Goal: Check status: Check status

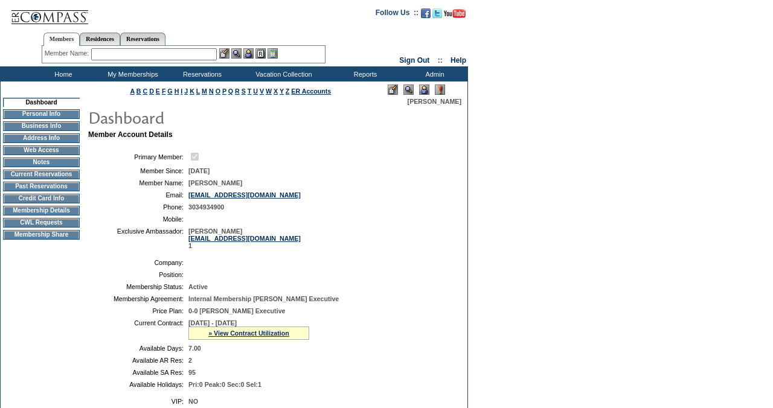
click at [48, 177] on td "Current Reservations" at bounding box center [41, 175] width 77 height 10
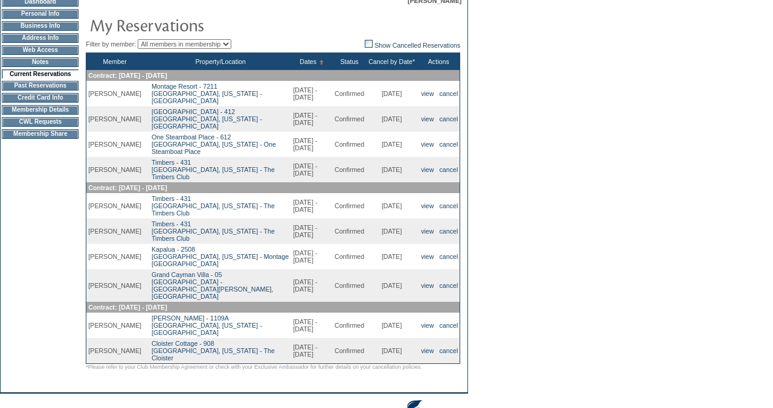
scroll to position [103, 0]
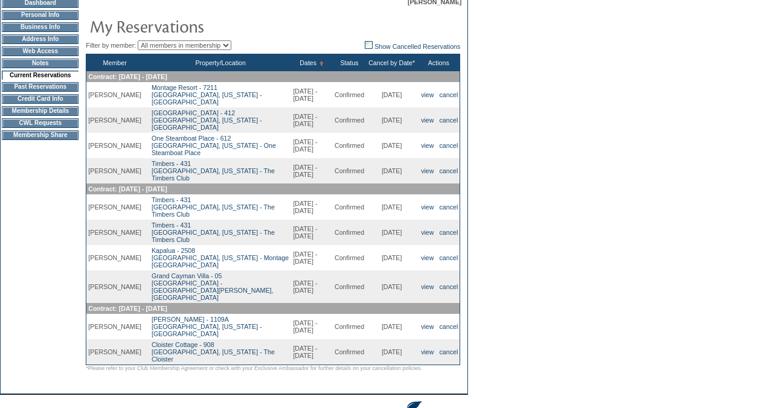
click at [86, 13] on table "Filter by member: All members in membership [PERSON_NAME] Show Cancelled Reserv…" at bounding box center [273, 193] width 377 height 360
click at [85, 17] on table "Filter by member: All members in membership Morgan Brown Show Cancelled Reserva…" at bounding box center [273, 193] width 377 height 360
